Goal: Transaction & Acquisition: Purchase product/service

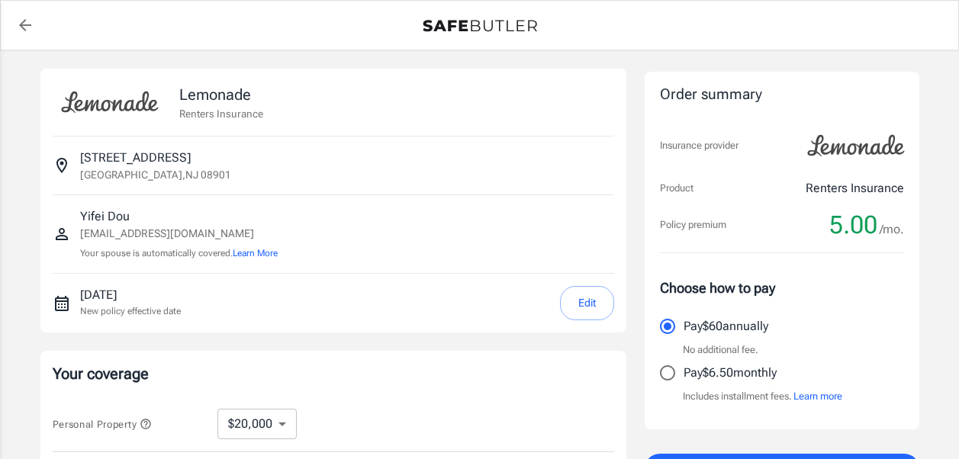
select select "20000"
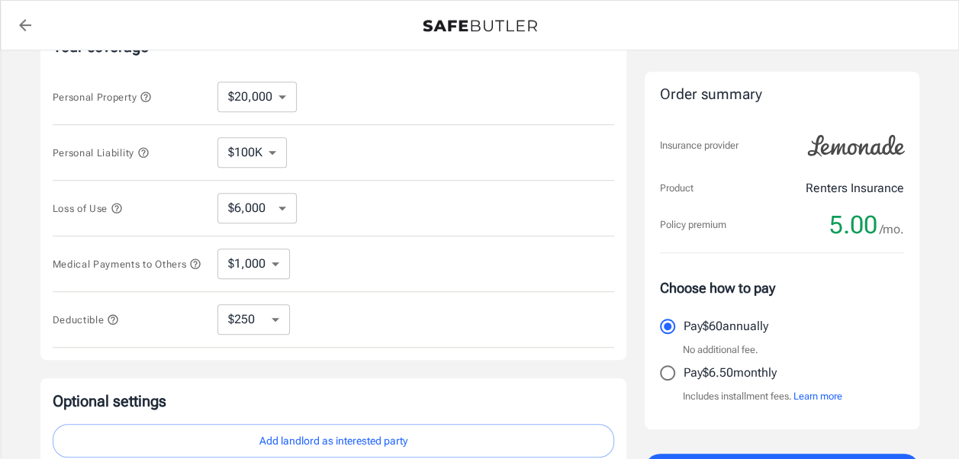
scroll to position [429, 0]
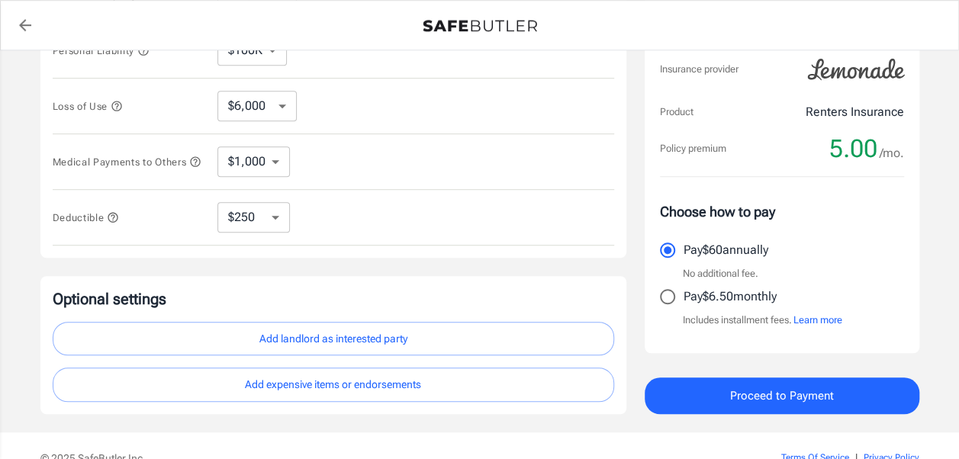
click at [764, 391] on span "Proceed to Payment" at bounding box center [782, 396] width 104 height 20
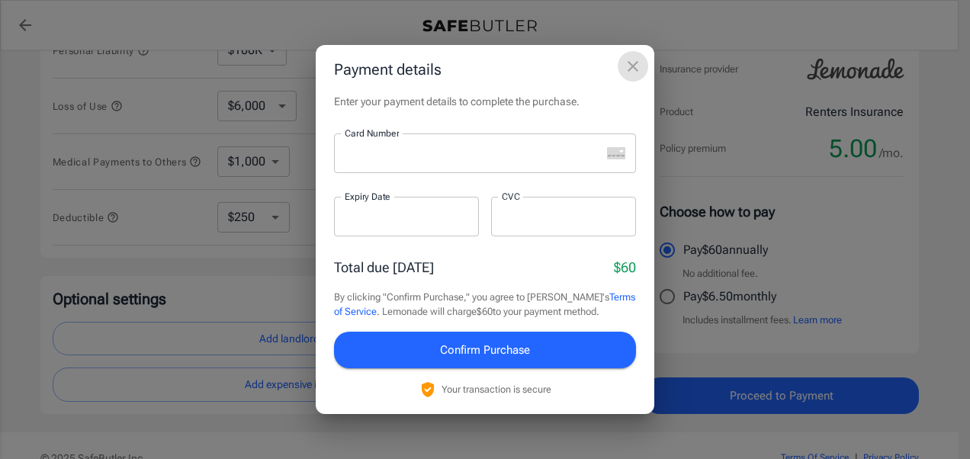
click at [628, 69] on icon "close" at bounding box center [633, 66] width 18 height 18
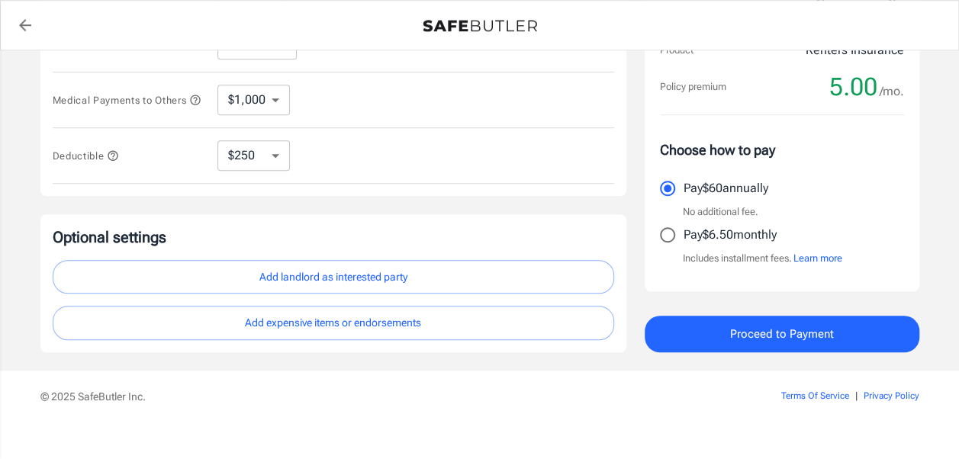
scroll to position [495, 0]
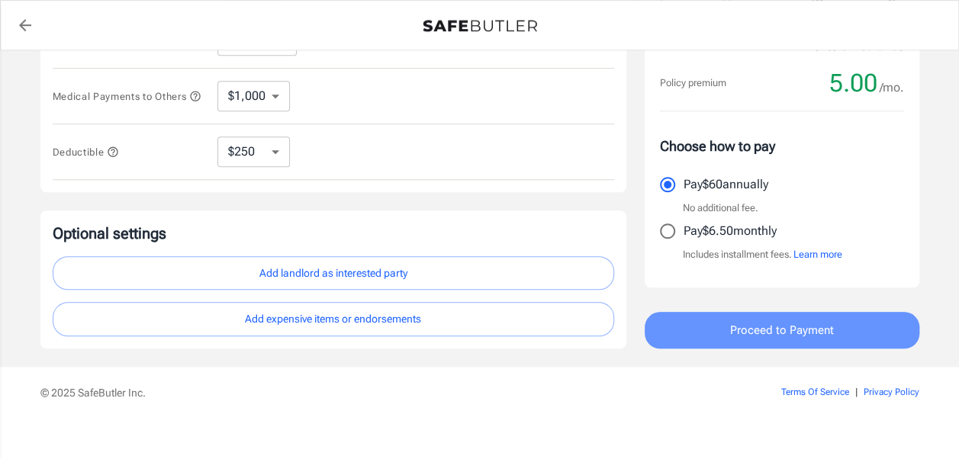
click at [767, 336] on span "Proceed to Payment" at bounding box center [782, 330] width 104 height 20
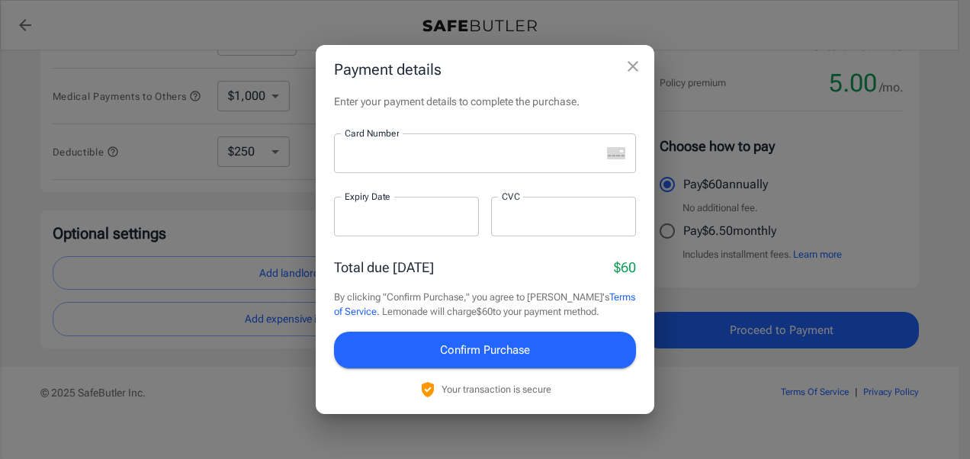
click at [397, 163] on div at bounding box center [467, 153] width 267 height 40
click at [639, 64] on icon "close" at bounding box center [633, 66] width 18 height 18
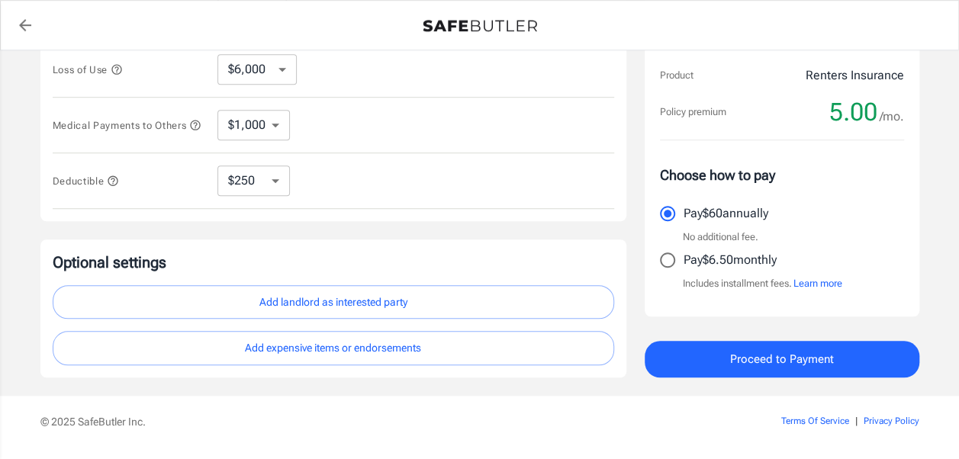
scroll to position [511, 0]
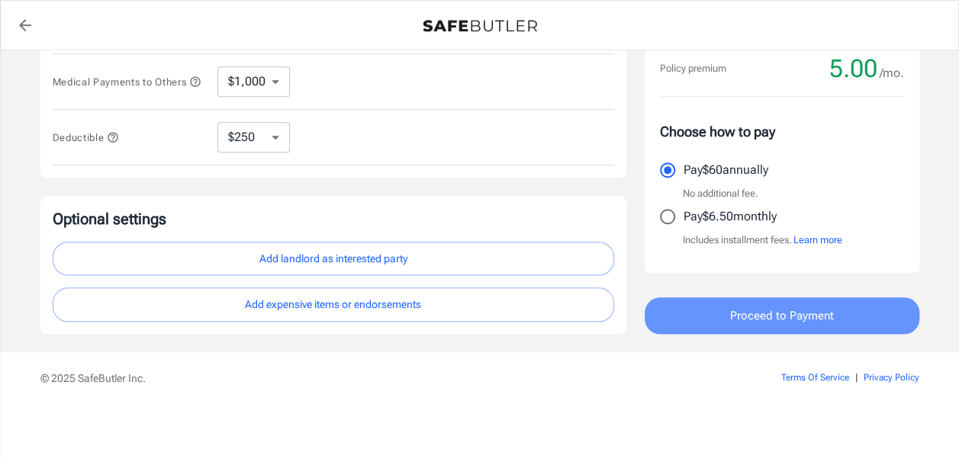
click at [742, 314] on span "Proceed to Payment" at bounding box center [782, 316] width 104 height 20
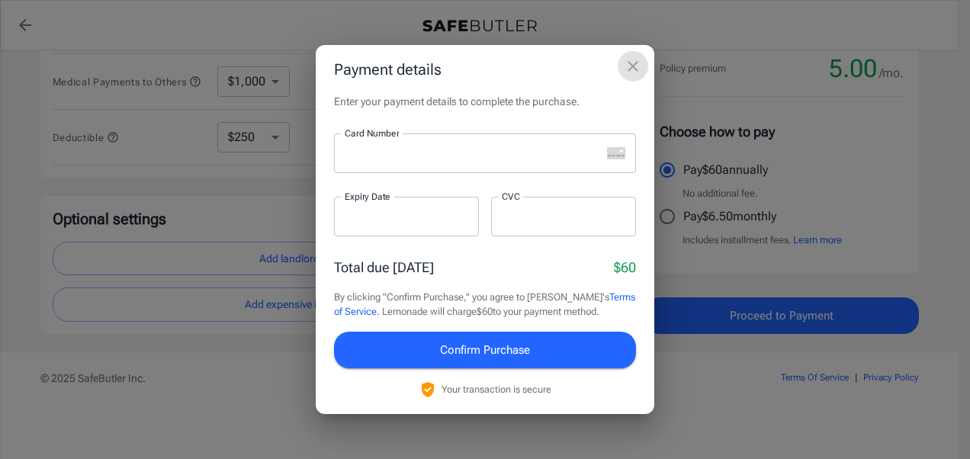
click at [637, 63] on icon "close" at bounding box center [633, 66] width 11 height 11
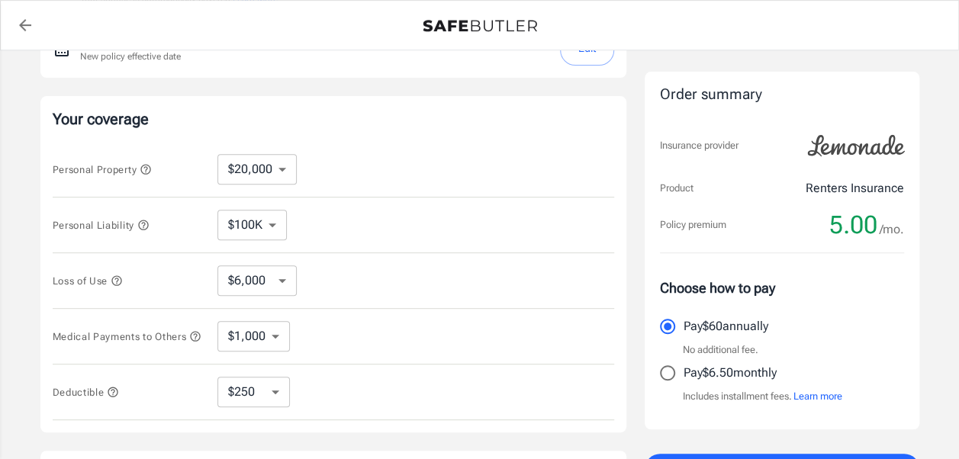
scroll to position [253, 0]
drag, startPoint x: 506, startPoint y: 136, endPoint x: 438, endPoint y: 79, distance: 88.9
click at [438, 79] on div "Lemonade Renters Insurance 87s Manor Crescent New Brunswick , NJ 08901 Yifei Do…" at bounding box center [333, 202] width 586 height 775
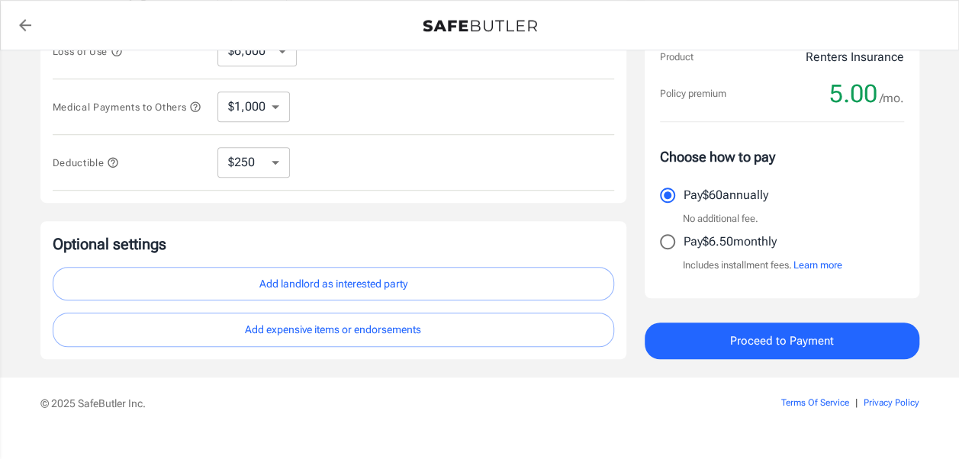
scroll to position [511, 0]
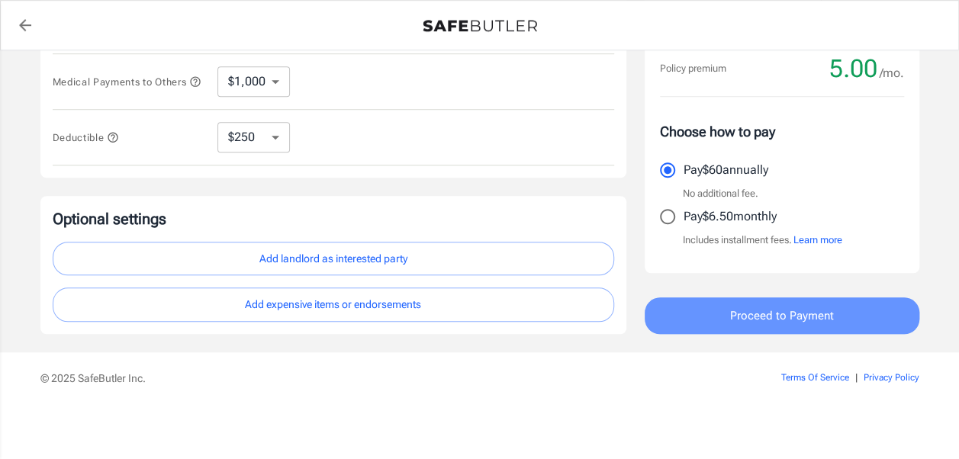
click at [745, 317] on span "Proceed to Payment" at bounding box center [782, 316] width 104 height 20
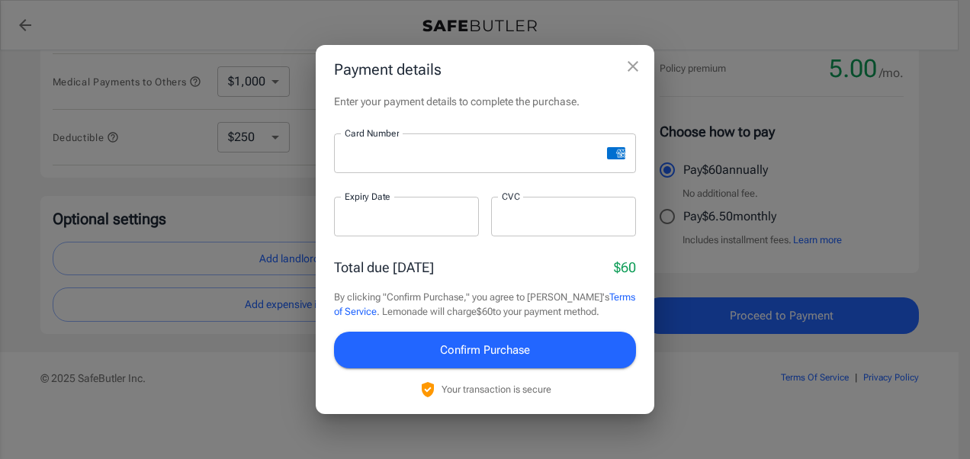
click at [536, 265] on div "Total due today $60" at bounding box center [485, 267] width 302 height 21
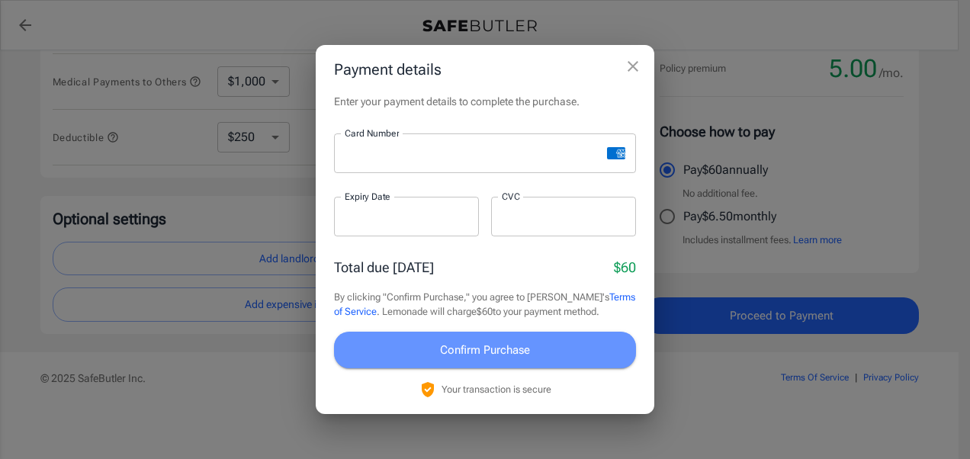
click at [467, 349] on span "Confirm Purchase" at bounding box center [485, 350] width 90 height 20
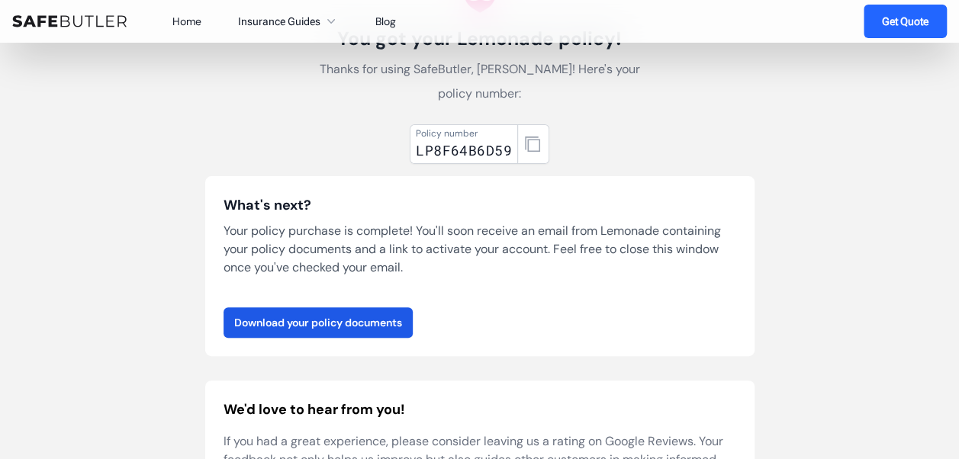
scroll to position [119, 0]
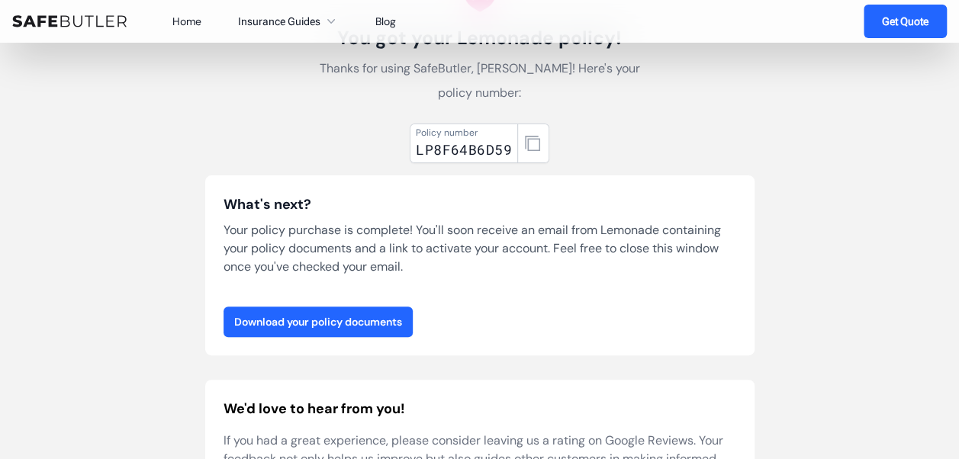
click at [374, 307] on link "Download your policy documents" at bounding box center [317, 322] width 189 height 31
